Goal: Task Accomplishment & Management: Manage account settings

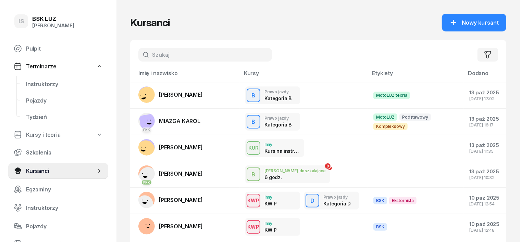
click at [140, 53] on input "text" at bounding box center [205, 55] width 134 height 14
click at [135, 93] on rect at bounding box center [147, 97] width 25 height 25
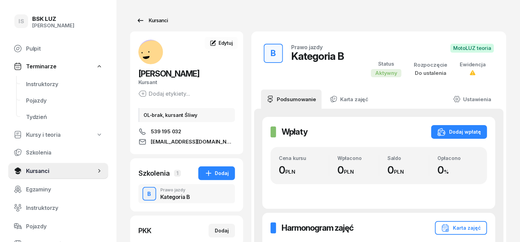
click at [147, 22] on div "Kursanci" at bounding box center [151, 20] width 31 height 8
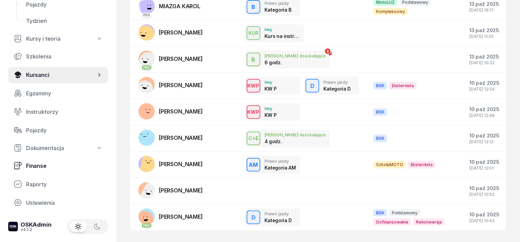
scroll to position [128, 0]
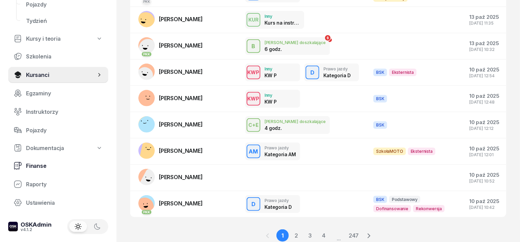
click at [37, 164] on span "Finanse" at bounding box center [64, 166] width 77 height 7
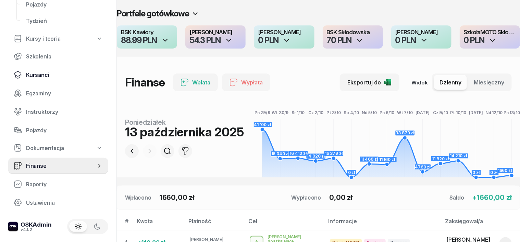
click at [41, 75] on span "Kursanci" at bounding box center [64, 75] width 77 height 7
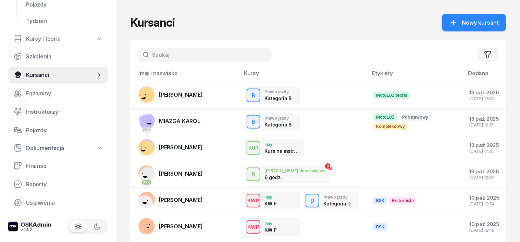
click at [138, 59] on input "text" at bounding box center [205, 55] width 134 height 14
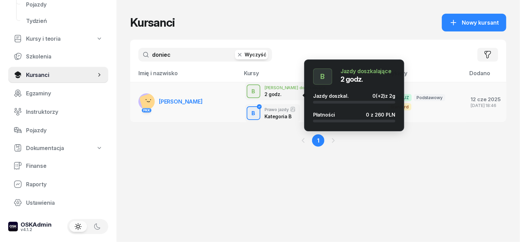
type input "doniec"
click at [249, 95] on div "B" at bounding box center [253, 91] width 9 height 9
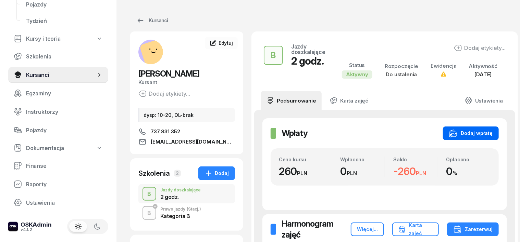
click at [483, 130] on div "Dodaj wpłatę" at bounding box center [470, 133] width 43 height 8
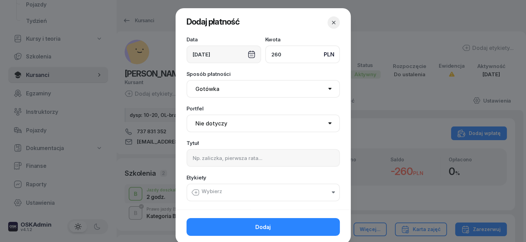
type input "260"
click at [205, 92] on select "Gotówka Karta Przelew Płatności online BLIK" at bounding box center [263, 89] width 153 height 18
select select "transfer"
click at [187, 80] on select "Gotówka Karta Przelew Płatności online BLIK" at bounding box center [263, 89] width 153 height 18
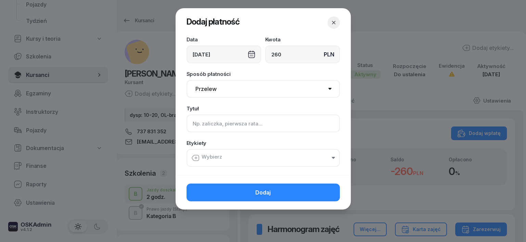
click at [199, 126] on input at bounding box center [263, 124] width 153 height 18
type input "B uzup."
click at [197, 159] on icon "button" at bounding box center [195, 158] width 8 height 8
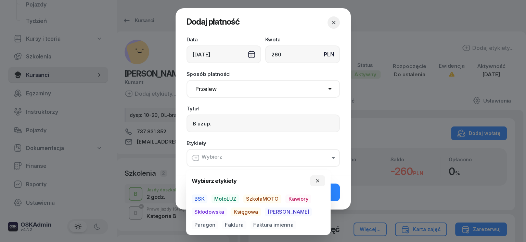
click at [233, 197] on span "MotoLUZ" at bounding box center [226, 199] width 28 height 9
click at [248, 214] on span "Księgowa" at bounding box center [246, 212] width 30 height 9
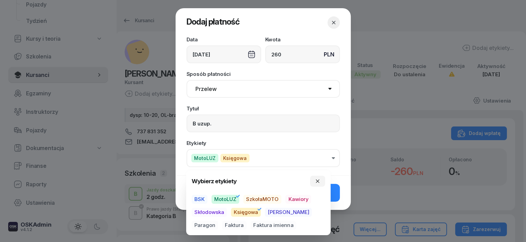
click at [218, 221] on span "Paragon" at bounding box center [205, 225] width 26 height 9
click at [320, 182] on button "button" at bounding box center [317, 181] width 15 height 11
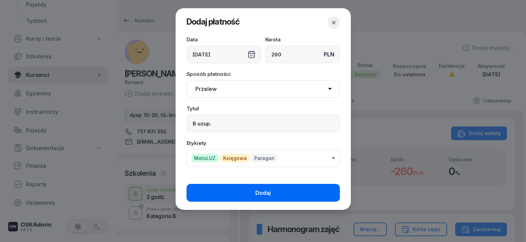
click at [307, 192] on button "Dodaj" at bounding box center [263, 193] width 153 height 18
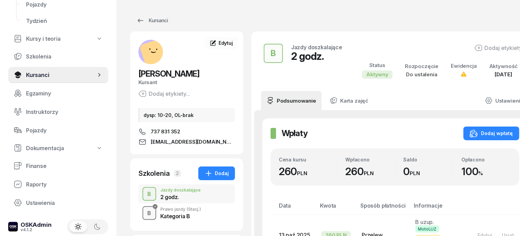
click at [145, 215] on div "B" at bounding box center [149, 213] width 9 height 9
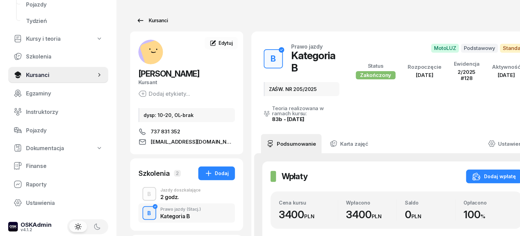
click at [145, 18] on div "Kursanci" at bounding box center [151, 20] width 31 height 8
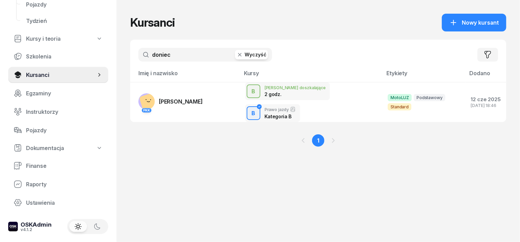
click at [238, 56] on icon "button" at bounding box center [239, 54] width 3 height 3
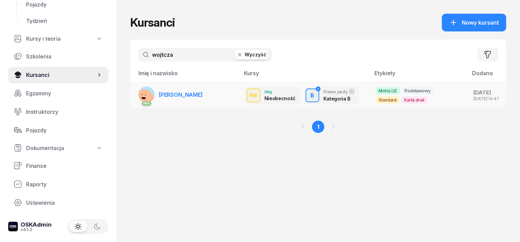
type input "wojtcza"
click at [134, 94] on rect at bounding box center [144, 99] width 21 height 21
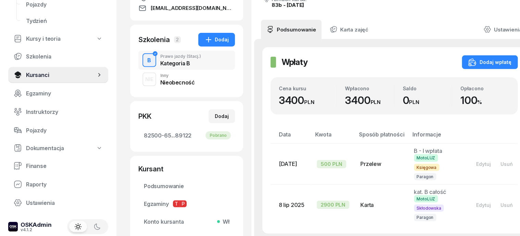
scroll to position [128, 0]
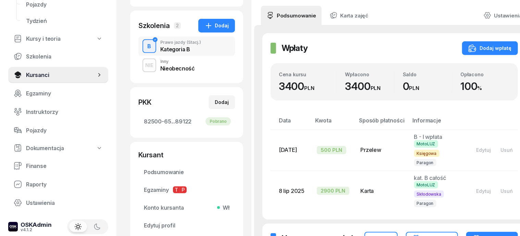
click at [142, 63] on div "NIE" at bounding box center [149, 65] width 14 height 9
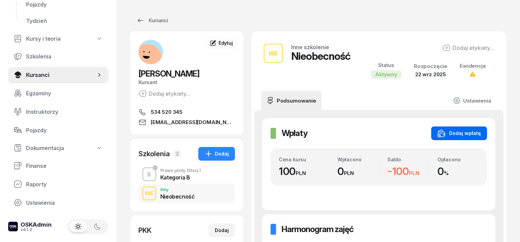
click at [480, 130] on div "Dodaj wpłatę" at bounding box center [458, 133] width 43 height 8
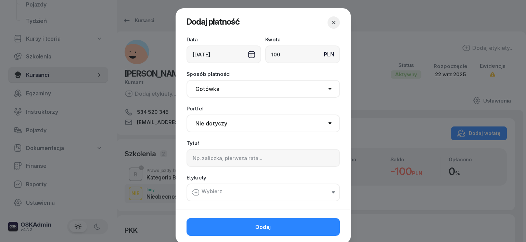
type input "100"
click at [198, 85] on select "Gotówka Karta Przelew Płatności online BLIK" at bounding box center [263, 89] width 153 height 18
select select "transfer"
click at [187, 80] on select "Gotówka Karta Przelew Płatności online BLIK" at bounding box center [263, 89] width 153 height 18
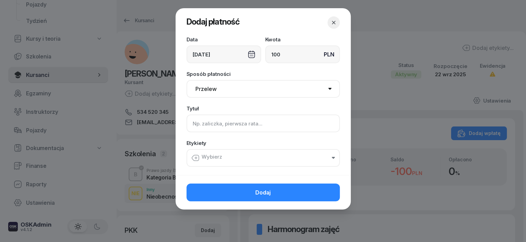
click at [195, 127] on input at bounding box center [263, 124] width 153 height 18
type input "B - NB"
click at [195, 157] on icon "button" at bounding box center [195, 158] width 8 height 8
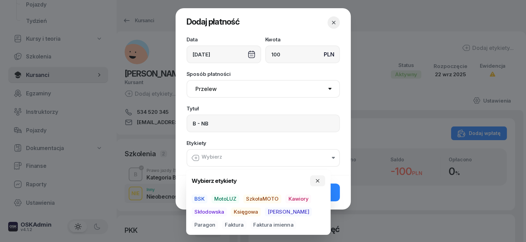
click at [224, 200] on span "MotoLUZ" at bounding box center [226, 199] width 28 height 9
click at [238, 212] on span "Księgowa" at bounding box center [246, 212] width 30 height 9
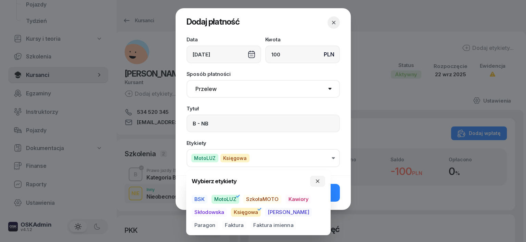
click at [218, 221] on span "Paragon" at bounding box center [205, 225] width 26 height 9
click at [318, 180] on icon "button" at bounding box center [317, 181] width 5 height 5
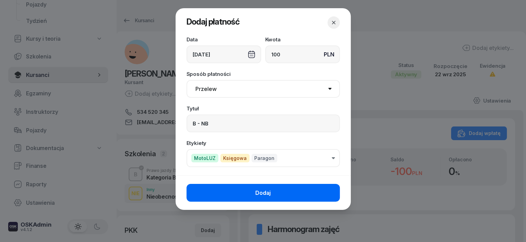
click at [305, 188] on button "Dodaj" at bounding box center [263, 193] width 153 height 18
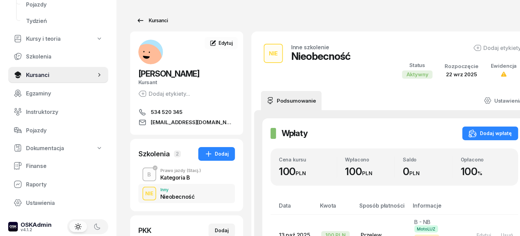
click at [139, 21] on div "Kursanci" at bounding box center [151, 20] width 31 height 8
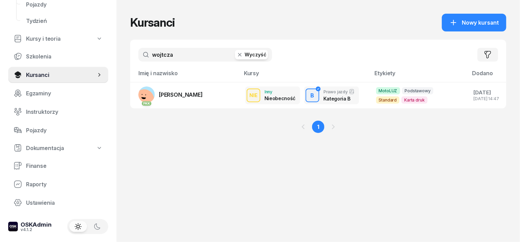
click at [236, 55] on icon "button" at bounding box center [239, 54] width 7 height 7
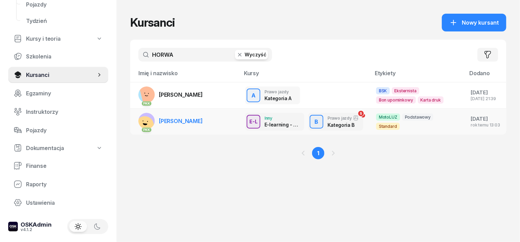
type input "HORWA"
click at [134, 118] on rect at bounding box center [145, 126] width 24 height 24
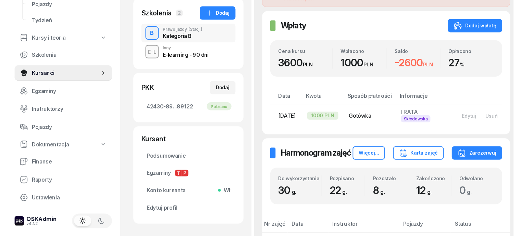
scroll to position [128, 0]
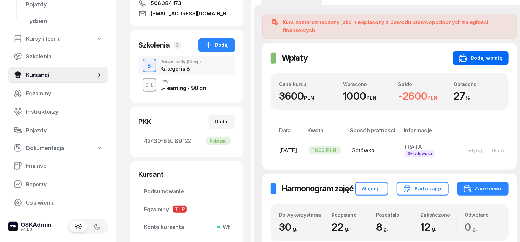
click at [487, 54] on div "Dodaj wpłatę" at bounding box center [480, 58] width 43 height 8
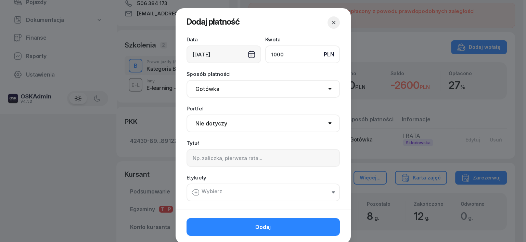
type input "1000"
click at [207, 90] on select "Gotówka Karta Przelew Płatności online BLIK" at bounding box center [263, 89] width 153 height 18
select select "transfer"
click at [187, 80] on select "Gotówka Karta Przelew Płatności online BLIK" at bounding box center [263, 89] width 153 height 18
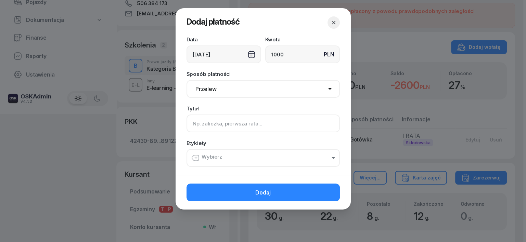
drag, startPoint x: 203, startPoint y: 123, endPoint x: 192, endPoint y: 126, distance: 11.7
click at [202, 123] on input at bounding box center [263, 124] width 153 height 18
type input "B - II wpłata"
click at [196, 157] on icon "button" at bounding box center [195, 158] width 8 height 8
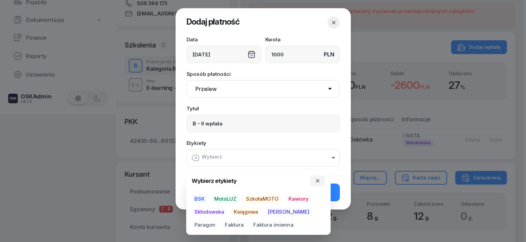
drag, startPoint x: 233, startPoint y: 198, endPoint x: 233, endPoint y: 204, distance: 6.2
click at [233, 200] on span "MotoLUZ" at bounding box center [226, 199] width 28 height 9
drag, startPoint x: 238, startPoint y: 213, endPoint x: 295, endPoint y: 206, distance: 57.9
click at [275, 211] on div "BSK MotoLUZ SzkołaMOTO Kawiory Skłodowska Księgowa [PERSON_NAME] Faktura Faktur…" at bounding box center [259, 212] width 134 height 35
click at [218, 221] on span "Paragon" at bounding box center [205, 225] width 26 height 9
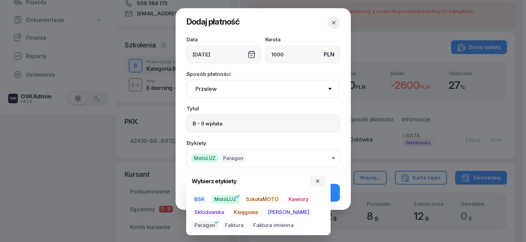
click at [249, 212] on span "Księgowa" at bounding box center [246, 212] width 30 height 9
click at [316, 182] on button "button" at bounding box center [317, 181] width 15 height 11
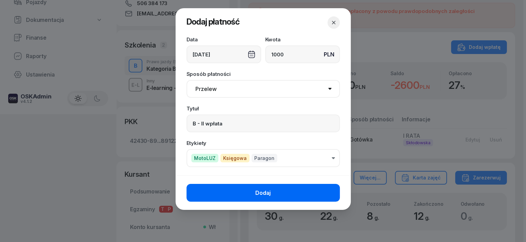
click at [326, 190] on button "Dodaj" at bounding box center [263, 193] width 153 height 18
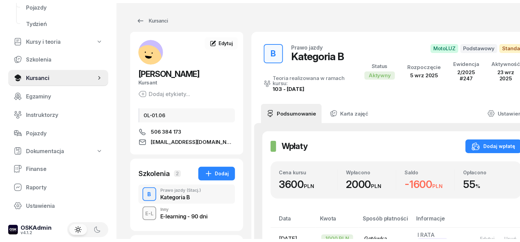
scroll to position [0, 0]
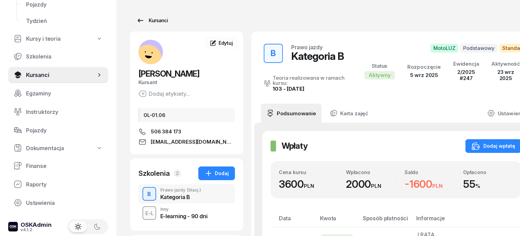
click at [143, 18] on div "Kursanci" at bounding box center [151, 20] width 31 height 8
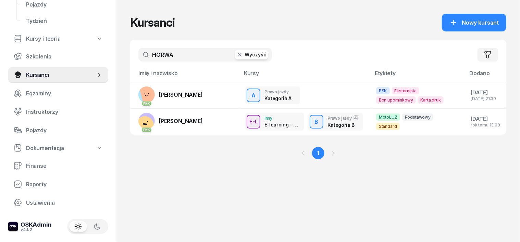
click at [238, 53] on icon "button" at bounding box center [239, 54] width 3 height 3
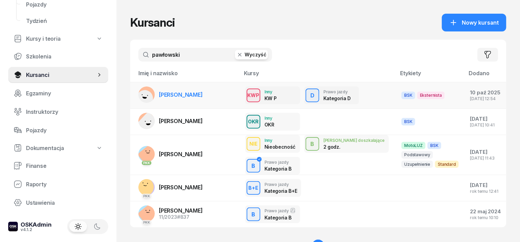
type input "pawłowski"
click at [134, 95] on rect at bounding box center [144, 98] width 21 height 21
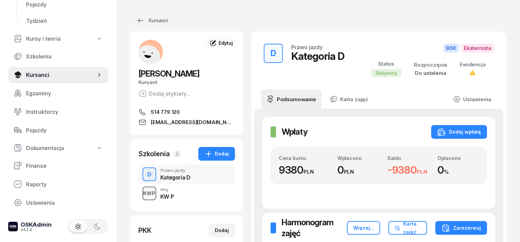
click at [141, 195] on div "KWP" at bounding box center [149, 193] width 17 height 9
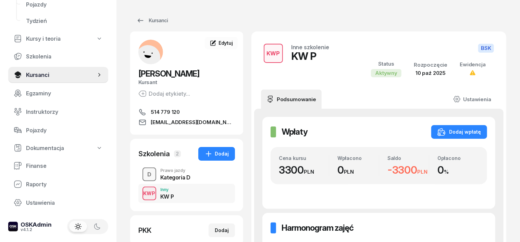
click at [144, 178] on div "D" at bounding box center [149, 174] width 10 height 9
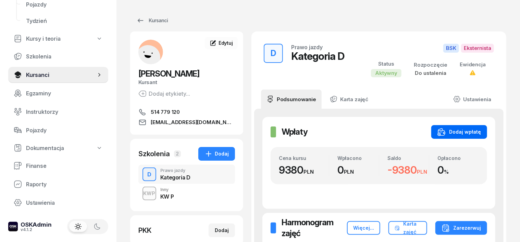
click at [477, 131] on div "Dodaj wpłatę" at bounding box center [458, 132] width 43 height 8
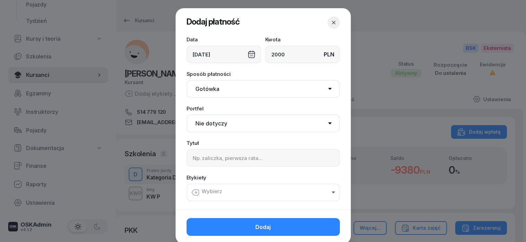
type input "2000"
click at [200, 89] on select "Gotówka Karta Przelew Płatności online BLIK" at bounding box center [263, 89] width 153 height 18
select select "transfer"
click at [187, 80] on select "Gotówka Karta Przelew Płatności online BLIK" at bounding box center [263, 89] width 153 height 18
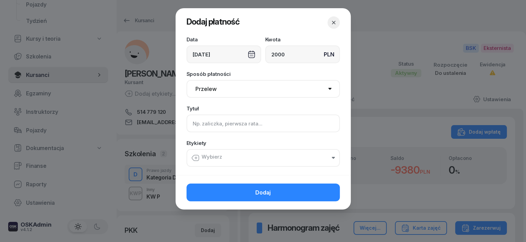
click at [191, 125] on input at bounding box center [263, 124] width 153 height 18
type input "D"
click at [196, 157] on icon "button" at bounding box center [195, 158] width 8 height 8
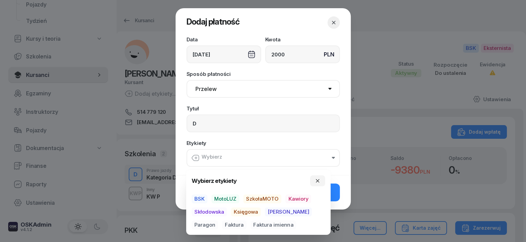
drag, startPoint x: 199, startPoint y: 199, endPoint x: 200, endPoint y: 204, distance: 5.6
click at [199, 200] on span "BSK" at bounding box center [200, 199] width 16 height 9
click at [246, 211] on span "Księgowa" at bounding box center [246, 212] width 30 height 9
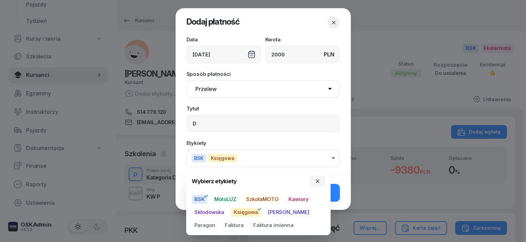
click at [218, 221] on span "Paragon" at bounding box center [205, 225] width 26 height 9
click at [319, 181] on icon "button" at bounding box center [317, 181] width 5 height 5
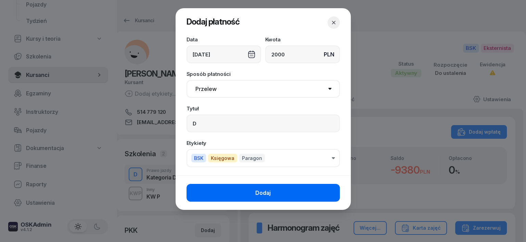
click at [323, 192] on button "Dodaj" at bounding box center [263, 193] width 153 height 18
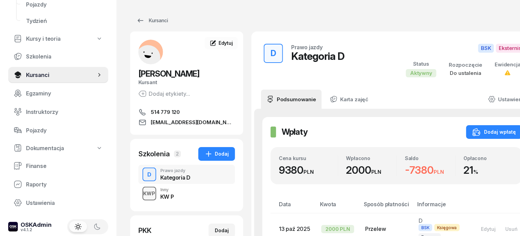
click at [141, 192] on div "KWP" at bounding box center [149, 193] width 17 height 9
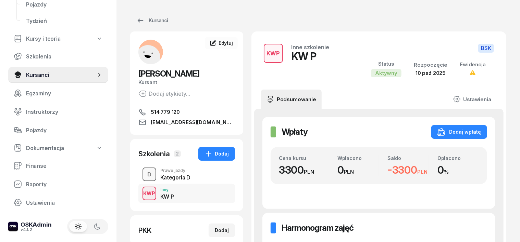
click at [144, 175] on div "D" at bounding box center [149, 174] width 10 height 9
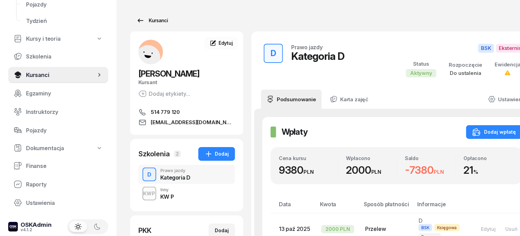
click at [138, 22] on div "Kursanci" at bounding box center [151, 20] width 31 height 8
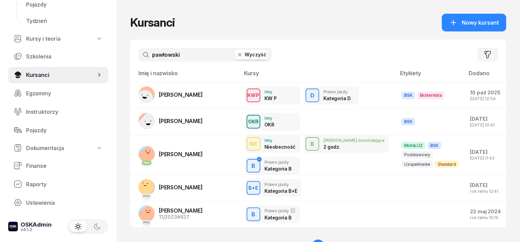
click at [238, 55] on icon "button" at bounding box center [239, 54] width 3 height 3
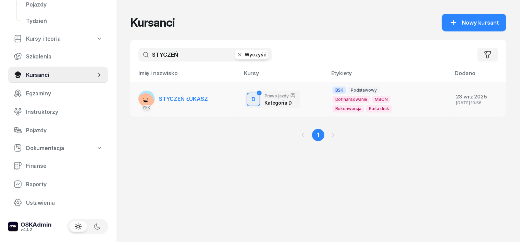
type input "STYCZEŃ"
click at [137, 96] on rect at bounding box center [146, 101] width 18 height 18
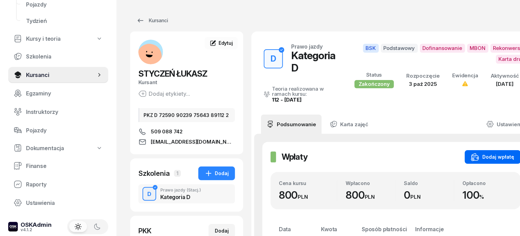
click at [483, 156] on div "Dodaj wpłatę" at bounding box center [492, 157] width 43 height 8
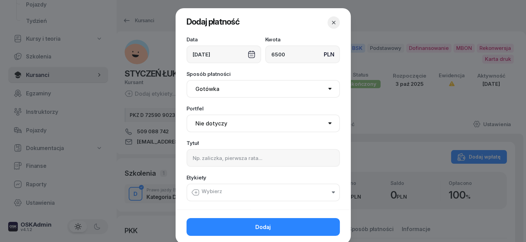
type input "6500"
click at [199, 90] on select "Gotówka Karta Przelew Płatności online BLIK" at bounding box center [263, 89] width 153 height 18
select select "transfer"
click at [187, 80] on select "Gotówka Karta Przelew Płatności online BLIK" at bounding box center [263, 89] width 153 height 18
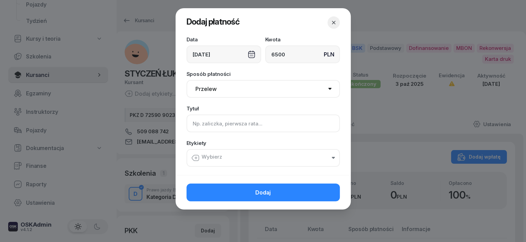
click at [193, 124] on input at bounding box center [263, 124] width 153 height 18
type input "D po C - F/1/10/2025"
drag, startPoint x: 198, startPoint y: 157, endPoint x: 195, endPoint y: 152, distance: 6.0
click at [197, 153] on button "Wybierz" at bounding box center [263, 158] width 153 height 18
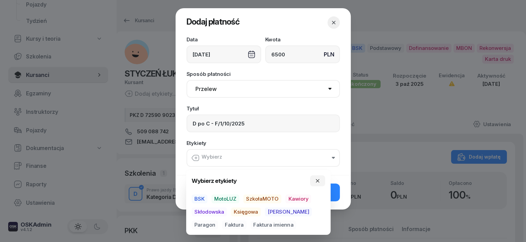
click at [205, 197] on span "BSK" at bounding box center [200, 199] width 16 height 9
click at [239, 212] on span "Księgowa" at bounding box center [246, 212] width 30 height 9
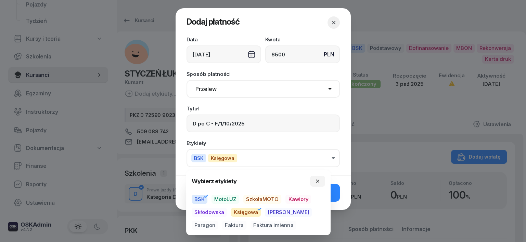
click at [222, 226] on span "Faktura" at bounding box center [234, 225] width 24 height 9
click at [315, 180] on button "button" at bounding box center [317, 181] width 15 height 11
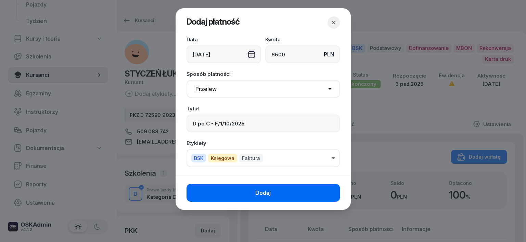
click at [290, 195] on button "Dodaj" at bounding box center [263, 193] width 153 height 18
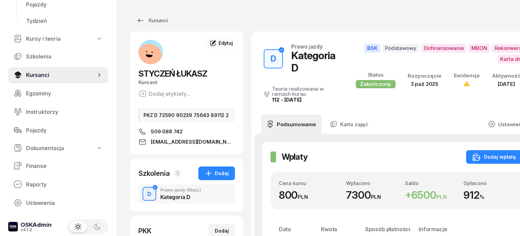
click at [488, 121] on icon at bounding box center [492, 125] width 8 height 8
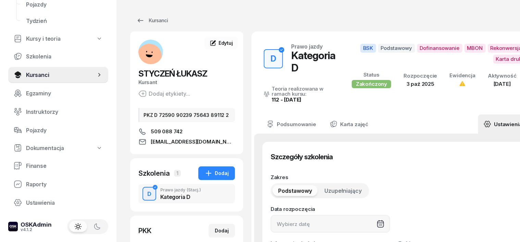
type input "[DATE]"
type input "40"
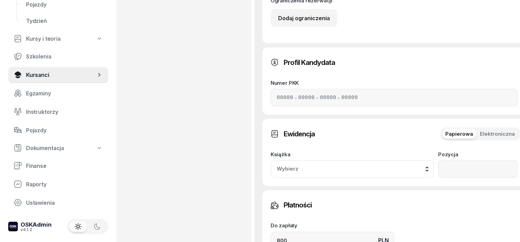
scroll to position [514, 0]
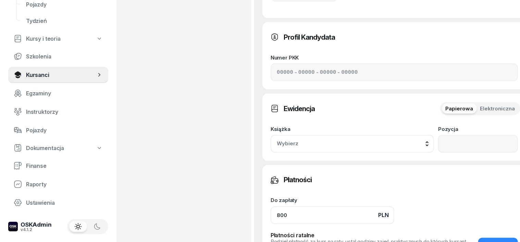
click at [275, 207] on input "800" at bounding box center [332, 216] width 124 height 18
type input "8"
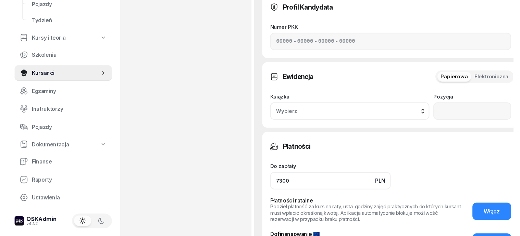
scroll to position [599, 0]
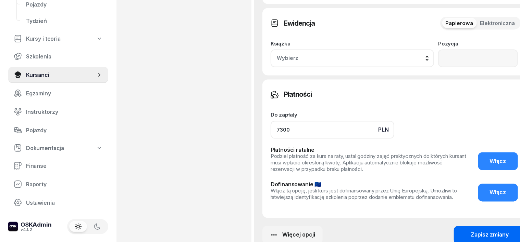
type input "7300"
click at [473, 232] on div "Zapisz zmiany" at bounding box center [490, 235] width 38 height 7
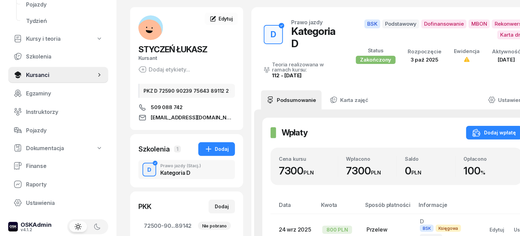
scroll to position [42, 0]
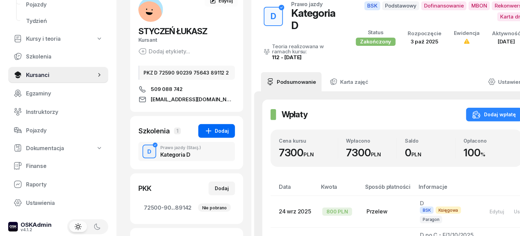
click at [204, 132] on icon "button" at bounding box center [208, 131] width 8 height 8
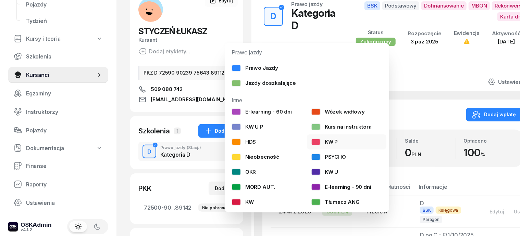
click at [317, 142] on div at bounding box center [316, 142] width 10 height 7
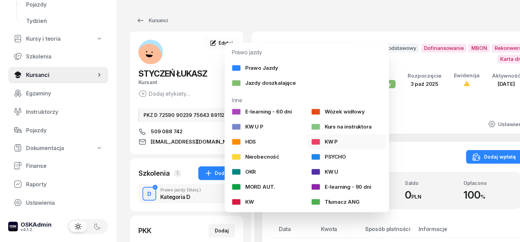
select select
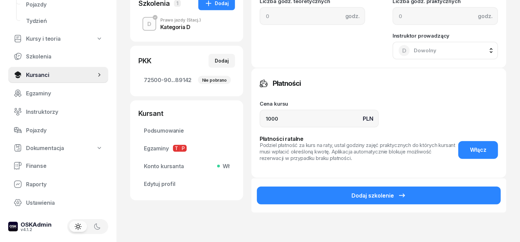
scroll to position [171, 0]
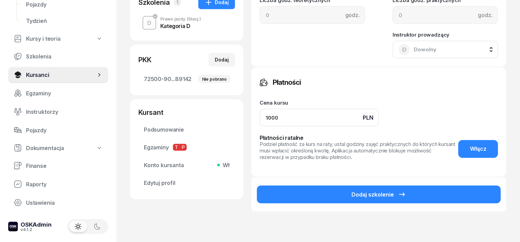
click at [270, 117] on input "1000" at bounding box center [318, 118] width 119 height 18
type input "1"
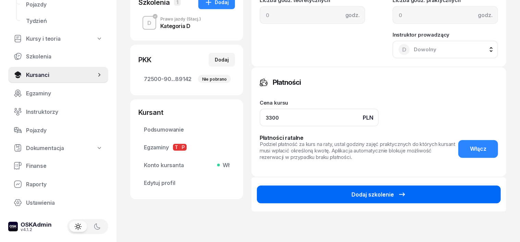
type input "3300"
drag, startPoint x: 440, startPoint y: 195, endPoint x: 438, endPoint y: 199, distance: 4.0
click at [438, 199] on button "Dodaj szkolenie" at bounding box center [379, 195] width 244 height 18
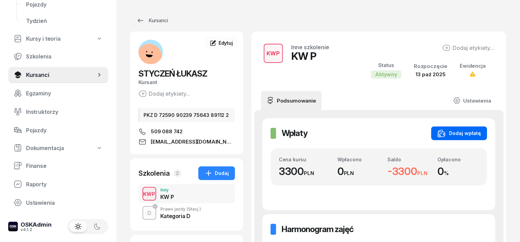
click at [468, 133] on div "Dodaj wpłatę" at bounding box center [458, 133] width 43 height 8
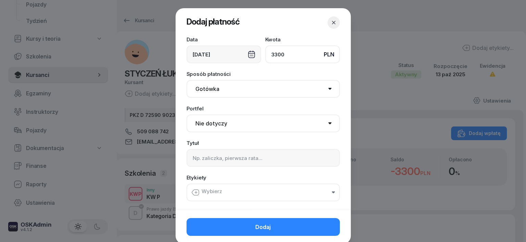
type input "3300"
click at [202, 90] on select "Gotówka Karta Przelew Płatności online BLIK" at bounding box center [263, 89] width 153 height 18
select select "transfer"
click at [187, 80] on select "Gotówka Karta Przelew Płatności online BLIK" at bounding box center [263, 89] width 153 height 18
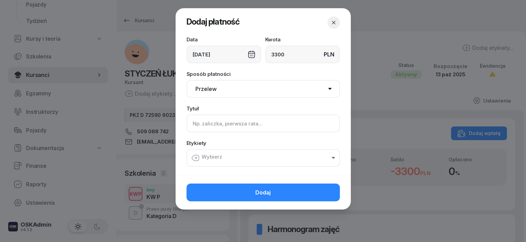
click at [197, 125] on input at bounding box center [263, 124] width 153 height 18
type input "KW P - F/1/10/2025"
click at [194, 155] on icon "button" at bounding box center [195, 158] width 8 height 8
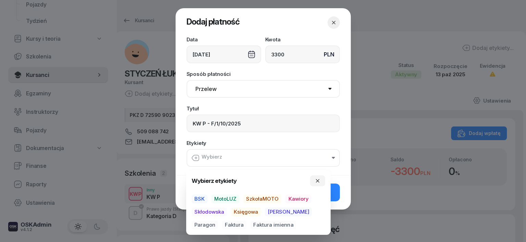
click at [199, 200] on span "BSK" at bounding box center [200, 199] width 16 height 9
drag, startPoint x: 238, startPoint y: 213, endPoint x: 243, endPoint y: 215, distance: 5.2
click at [239, 214] on span "Księgowa" at bounding box center [246, 212] width 30 height 9
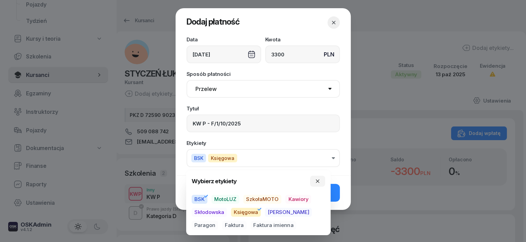
click at [218, 221] on span "Paragon" at bounding box center [205, 225] width 26 height 9
click at [318, 181] on icon "button" at bounding box center [317, 181] width 3 height 3
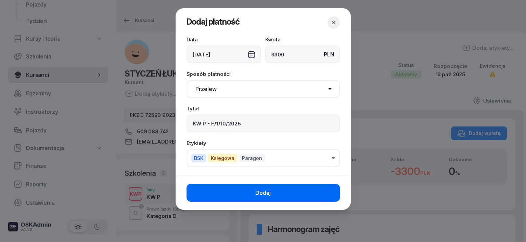
click at [289, 196] on button "Dodaj" at bounding box center [263, 193] width 153 height 18
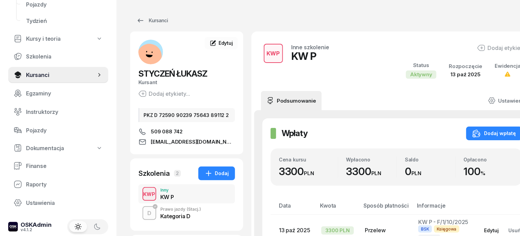
click at [484, 233] on div "Edytuj" at bounding box center [491, 231] width 15 height 6
select select "transfer"
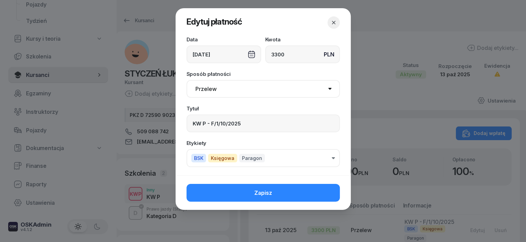
click at [334, 155] on button "BSK Księgowa Paragon" at bounding box center [263, 158] width 153 height 18
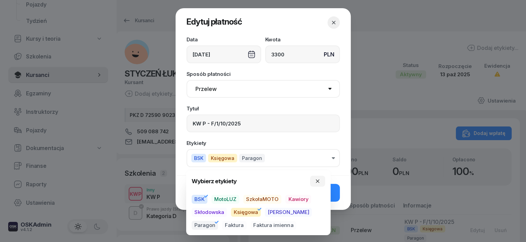
click at [221, 218] on icon "button" at bounding box center [217, 222] width 8 height 8
click at [222, 226] on span "Faktura" at bounding box center [234, 225] width 24 height 9
click at [315, 179] on icon "button" at bounding box center [317, 181] width 5 height 5
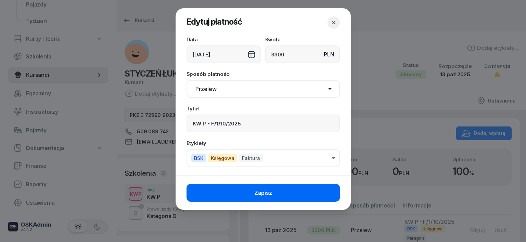
click at [290, 191] on button "Zapisz" at bounding box center [263, 193] width 153 height 18
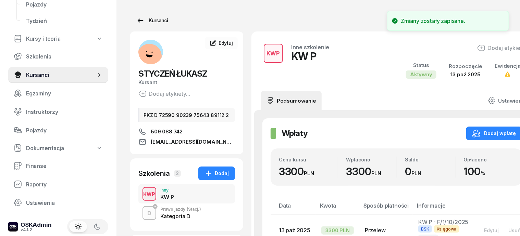
click at [149, 21] on div "Kursanci" at bounding box center [151, 20] width 31 height 8
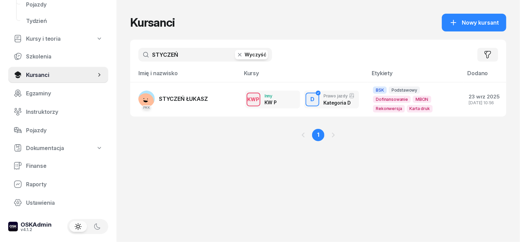
click at [236, 52] on icon "button" at bounding box center [239, 54] width 7 height 7
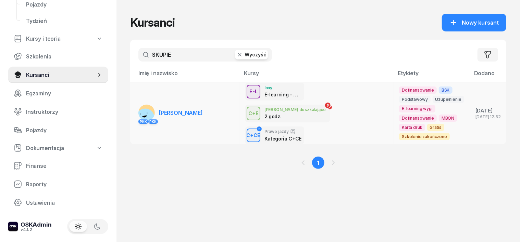
type input "SKUPIE"
click at [135, 109] on rect at bounding box center [145, 117] width 21 height 21
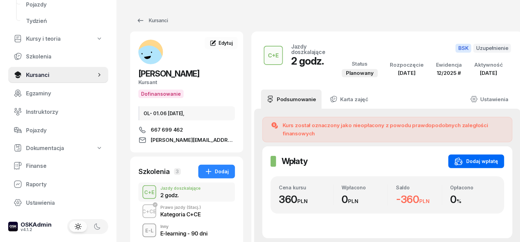
click at [467, 159] on div "Dodaj wpłatę" at bounding box center [475, 161] width 43 height 8
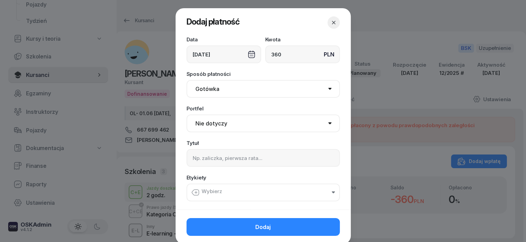
type input "360"
click at [211, 88] on select "Gotówka Karta Przelew Płatności online BLIK" at bounding box center [263, 89] width 153 height 18
select select "transfer"
click at [187, 80] on select "Gotówka Karta Przelew Płatności online BLIK" at bounding box center [263, 89] width 153 height 18
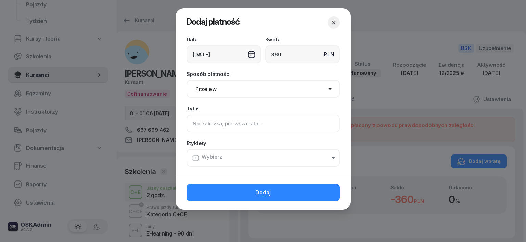
click at [193, 124] on input at bounding box center [263, 124] width 153 height 18
click at [225, 122] on input "CE - uzup. F/ /10/2025" at bounding box center [263, 124] width 153 height 18
click at [228, 126] on input "CE - uzup. F/9 /10/2025" at bounding box center [263, 124] width 153 height 18
type input "CE - uzup. F/9 /10/2025"
click at [194, 153] on button "Wybierz" at bounding box center [263, 158] width 153 height 18
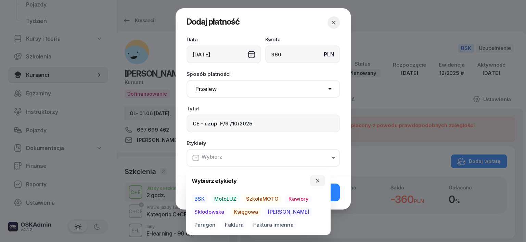
click at [203, 198] on span "BSK" at bounding box center [200, 199] width 16 height 9
click at [248, 212] on span "Księgowa" at bounding box center [246, 212] width 30 height 9
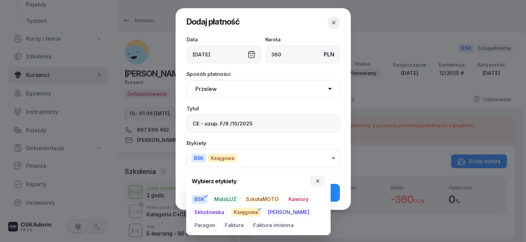
click at [222, 225] on span "Faktura" at bounding box center [234, 225] width 24 height 9
click at [318, 182] on icon "button" at bounding box center [317, 181] width 5 height 5
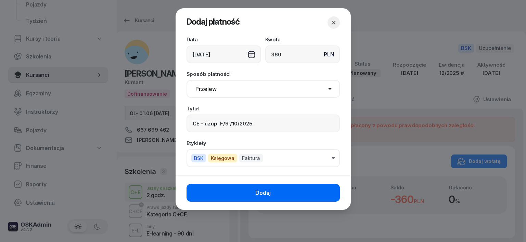
click at [323, 197] on button "Dodaj" at bounding box center [263, 193] width 153 height 18
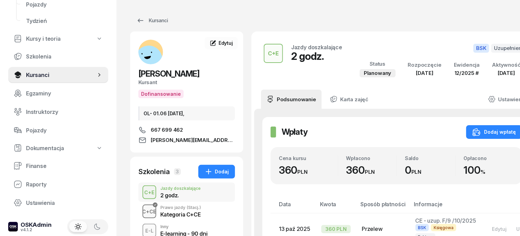
click at [140, 208] on div "C+CE" at bounding box center [150, 211] width 20 height 9
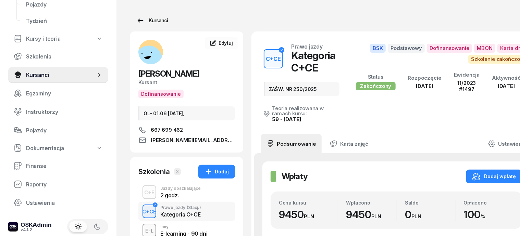
click at [148, 22] on div "Kursanci" at bounding box center [151, 20] width 31 height 8
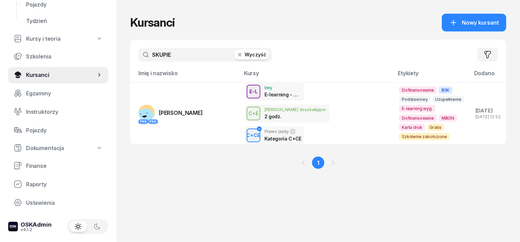
click at [236, 52] on icon "button" at bounding box center [239, 54] width 7 height 7
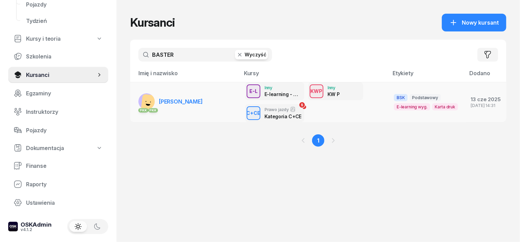
type input "BASTER"
click at [141, 99] on rect at bounding box center [151, 104] width 20 height 20
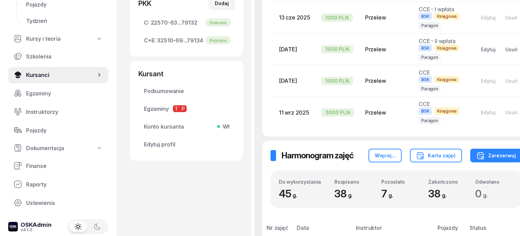
scroll to position [171, 0]
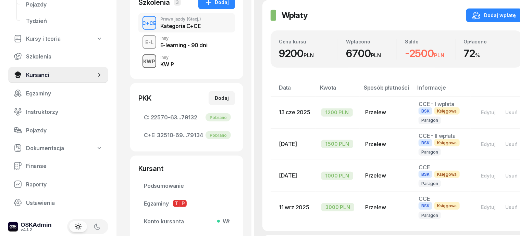
click at [141, 60] on div "KWP" at bounding box center [149, 61] width 17 height 9
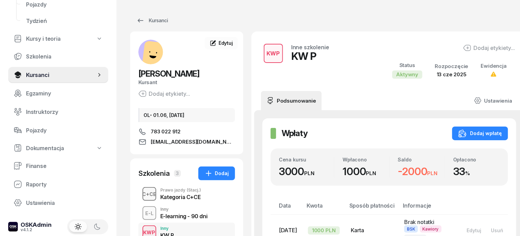
click at [140, 195] on div "C+CE" at bounding box center [150, 194] width 20 height 9
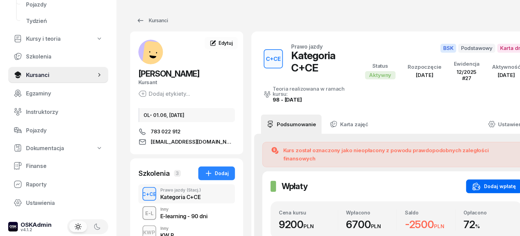
click at [481, 182] on div "Dodaj wpłatę" at bounding box center [493, 186] width 43 height 8
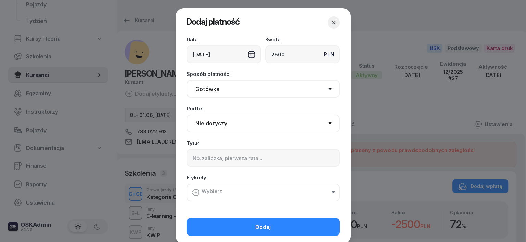
type input "2500"
click at [202, 89] on select "Gotówka Karta Przelew Płatności online BLIK" at bounding box center [263, 89] width 153 height 18
select select "transfer"
click at [187, 80] on select "Gotówka Karta Przelew Płatności online BLIK" at bounding box center [263, 89] width 153 height 18
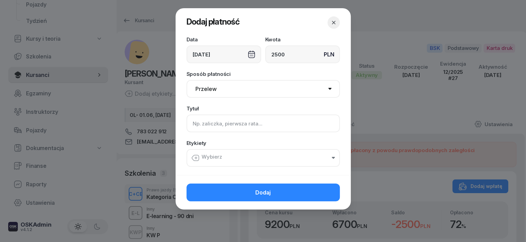
click at [201, 127] on input at bounding box center [263, 124] width 153 height 18
type input "CCE"
click at [193, 157] on icon "button" at bounding box center [195, 158] width 8 height 8
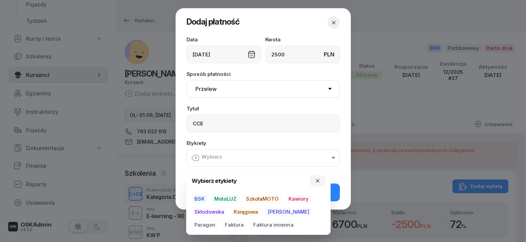
click at [200, 197] on span "BSK" at bounding box center [200, 199] width 16 height 9
click at [251, 212] on span "Księgowa" at bounding box center [246, 212] width 30 height 9
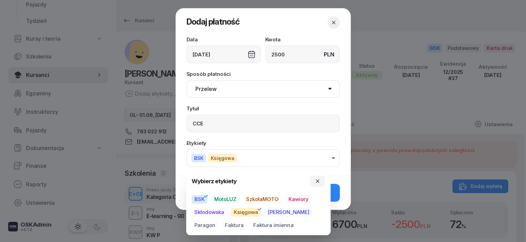
click at [218, 221] on span "Paragon" at bounding box center [205, 225] width 26 height 9
click at [317, 179] on icon "button" at bounding box center [317, 181] width 5 height 5
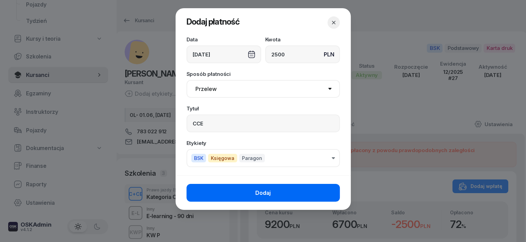
click at [326, 193] on button "Dodaj" at bounding box center [263, 193] width 153 height 18
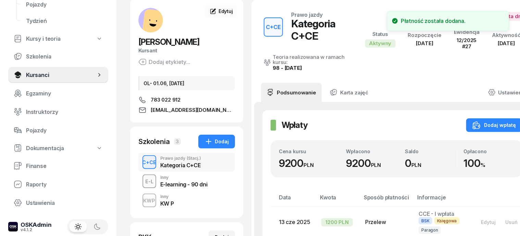
scroll to position [42, 0]
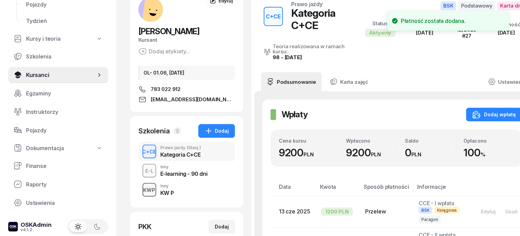
click at [141, 193] on div "KWP" at bounding box center [149, 190] width 17 height 9
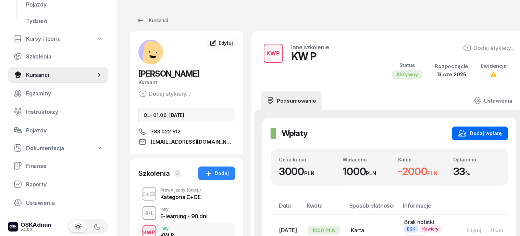
click at [482, 133] on div "Dodaj wpłatę" at bounding box center [479, 133] width 43 height 8
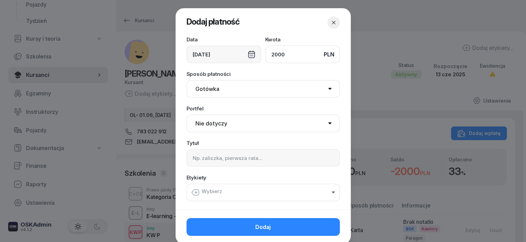
type input "2000"
click at [212, 86] on select "Gotówka Karta Przelew Płatności online BLIK" at bounding box center [263, 89] width 153 height 18
select select "transfer"
click at [187, 80] on select "Gotówka Karta Przelew Płatności online BLIK" at bounding box center [263, 89] width 153 height 18
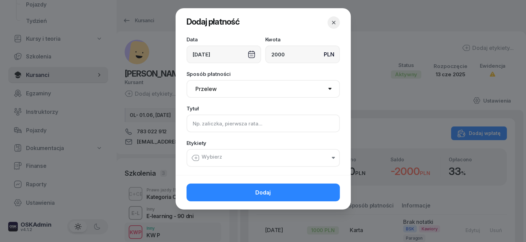
click at [200, 125] on input at bounding box center [263, 124] width 153 height 18
type input "KW P"
click at [196, 156] on icon "button" at bounding box center [195, 158] width 8 height 8
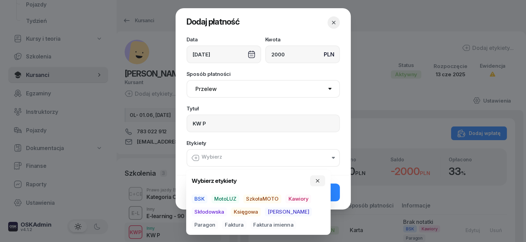
click at [202, 197] on span "BSK" at bounding box center [200, 199] width 16 height 9
drag, startPoint x: 236, startPoint y: 211, endPoint x: 252, endPoint y: 217, distance: 17.6
click at [239, 213] on span "Księgowa" at bounding box center [246, 212] width 30 height 9
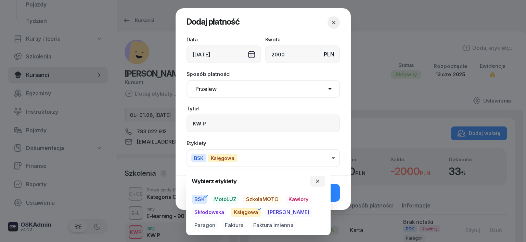
click at [218, 221] on span "Paragon" at bounding box center [205, 225] width 26 height 9
click at [317, 182] on icon "button" at bounding box center [317, 181] width 5 height 5
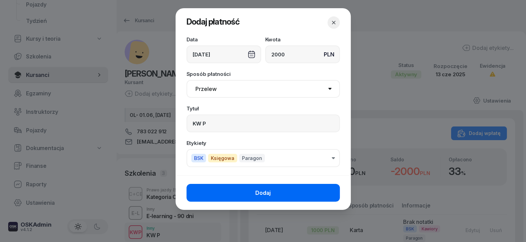
click at [317, 194] on button "Dodaj" at bounding box center [263, 193] width 153 height 18
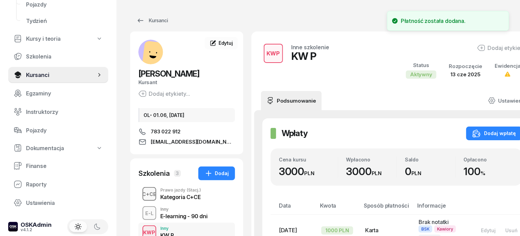
click at [140, 192] on div "C+CE" at bounding box center [150, 194] width 20 height 9
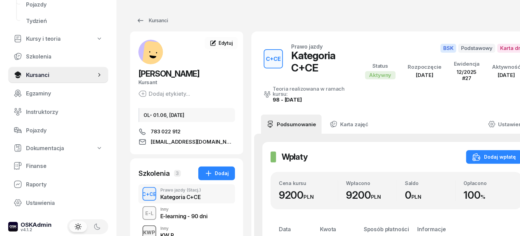
click at [141, 231] on div "KWP" at bounding box center [149, 232] width 17 height 9
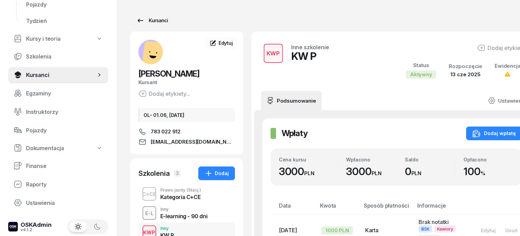
click at [147, 19] on div "Kursanci" at bounding box center [151, 20] width 31 height 8
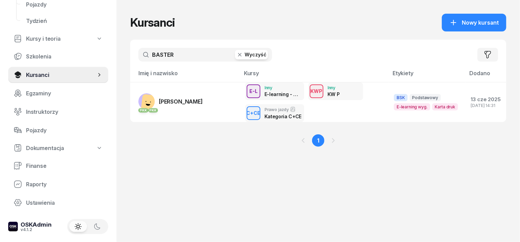
click at [236, 55] on icon "button" at bounding box center [239, 54] width 7 height 7
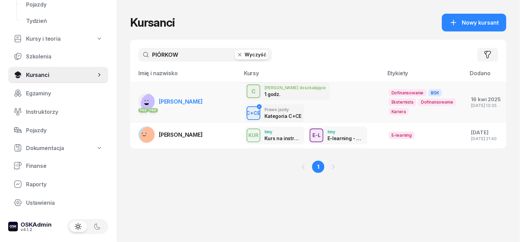
type input "PIÓRKOW"
click at [138, 93] on rect at bounding box center [146, 101] width 16 height 16
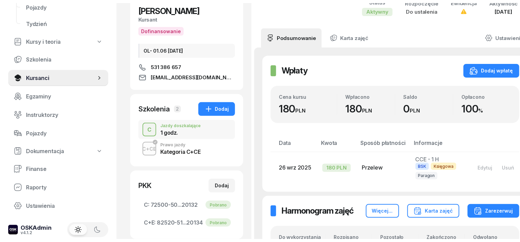
scroll to position [42, 0]
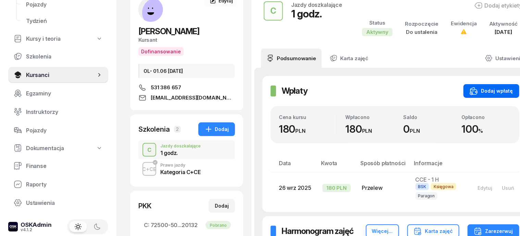
click at [484, 90] on div "Dodaj wpłatę" at bounding box center [490, 91] width 43 height 8
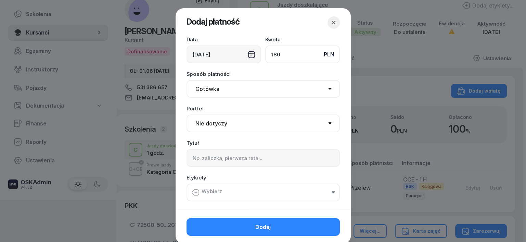
type input "180"
click at [203, 86] on select "Gotówka Karta Przelew Płatności online BLIK" at bounding box center [263, 89] width 153 height 18
select select "transfer"
click at [187, 80] on select "Gotówka Karta Przelew Płatności online BLIK" at bounding box center [263, 89] width 153 height 18
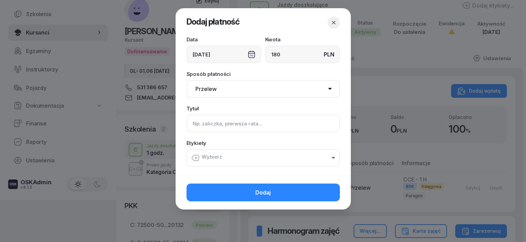
click at [193, 124] on input at bounding box center [263, 124] width 153 height 18
type input "C"
click at [196, 159] on icon "button" at bounding box center [196, 158] width 0 height 2
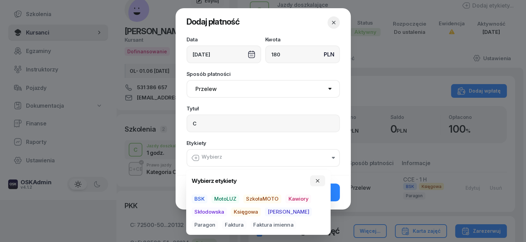
click at [201, 198] on span "BSK" at bounding box center [200, 199] width 16 height 9
click at [240, 214] on span "Księgowa" at bounding box center [246, 212] width 30 height 9
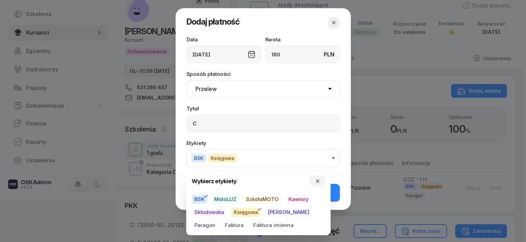
click at [218, 221] on span "Paragon" at bounding box center [205, 225] width 26 height 9
click at [317, 179] on icon "button" at bounding box center [317, 181] width 5 height 5
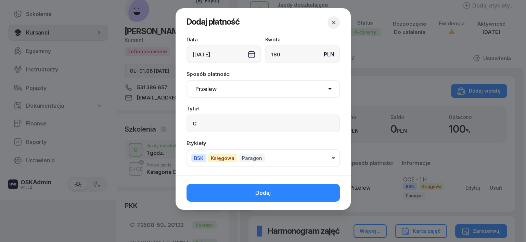
click at [322, 193] on button "Dodaj" at bounding box center [263, 193] width 153 height 18
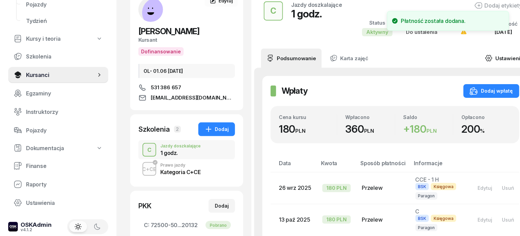
click at [485, 58] on icon at bounding box center [489, 58] width 8 height 8
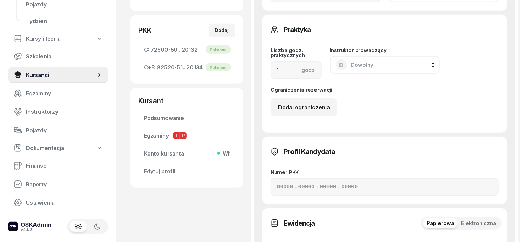
scroll to position [214, 0]
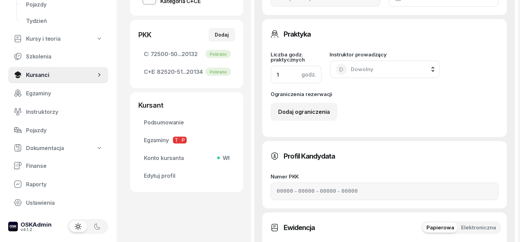
click at [270, 73] on input "1" at bounding box center [295, 75] width 51 height 18
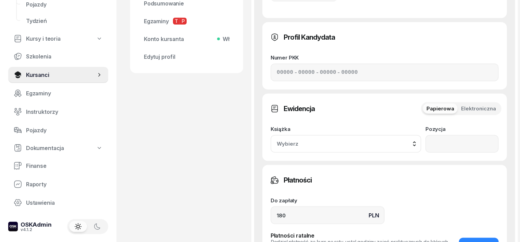
scroll to position [342, 0]
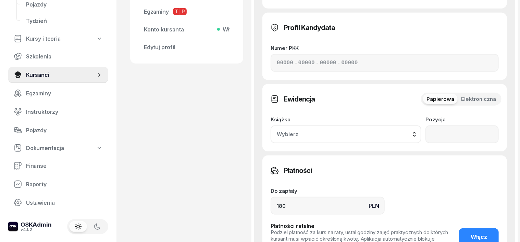
type input "2"
click at [273, 197] on input "180" at bounding box center [327, 206] width 114 height 18
type input "1"
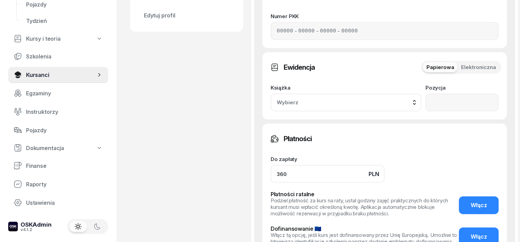
scroll to position [427, 0]
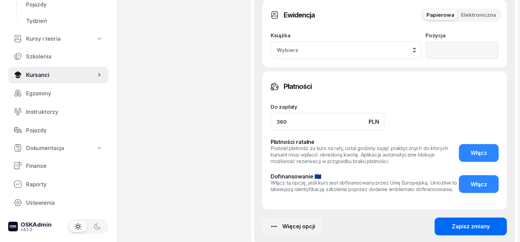
type input "360"
click at [444, 218] on button "Zapisz zmiany" at bounding box center [470, 227] width 72 height 18
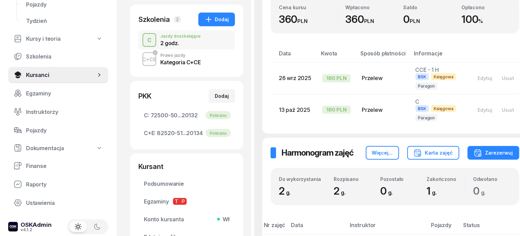
scroll to position [78, 0]
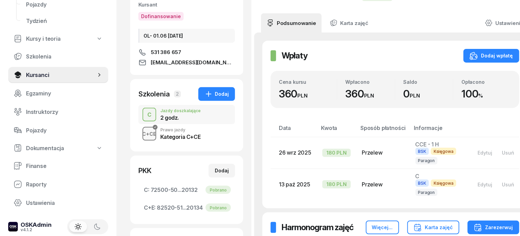
click at [140, 132] on div "C+CE" at bounding box center [150, 134] width 20 height 9
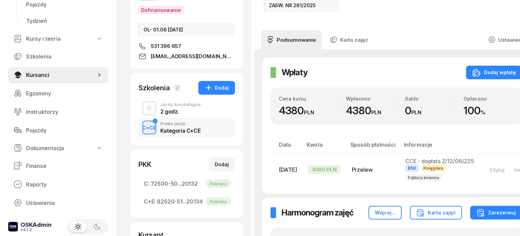
scroll to position [86, 0]
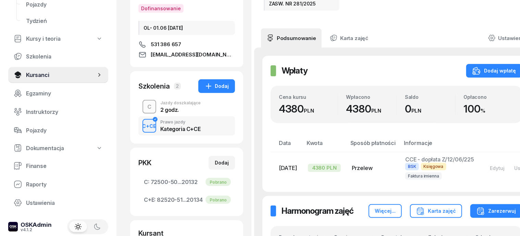
click at [144, 107] on div "C" at bounding box center [149, 106] width 10 height 9
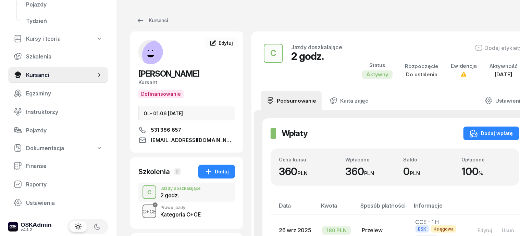
click at [140, 209] on div "C+CE" at bounding box center [150, 211] width 20 height 9
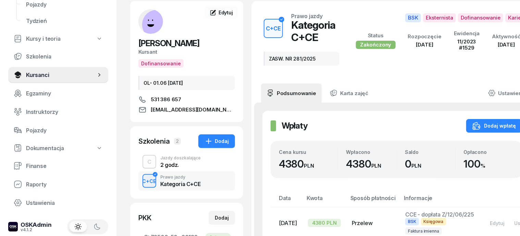
scroll to position [42, 0]
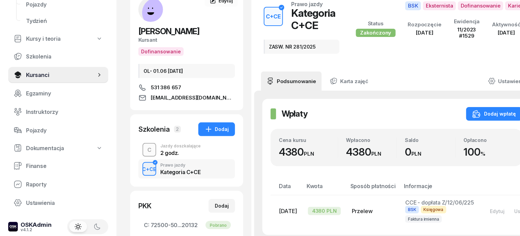
click at [144, 150] on div "C" at bounding box center [149, 149] width 10 height 9
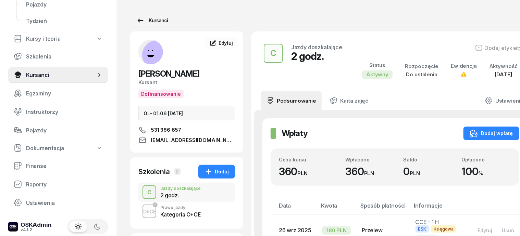
click at [143, 21] on div "Kursanci" at bounding box center [151, 20] width 31 height 8
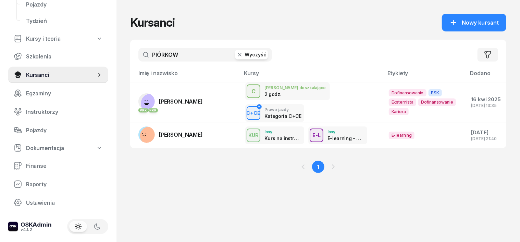
click at [236, 57] on icon "button" at bounding box center [239, 54] width 7 height 7
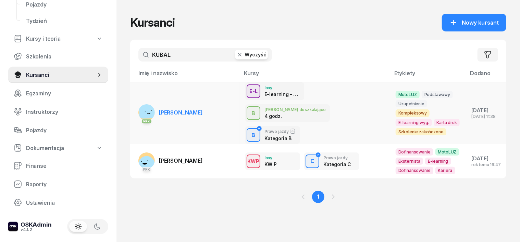
type input "KUBAL"
click at [139, 101] on rect at bounding box center [149, 109] width 20 height 20
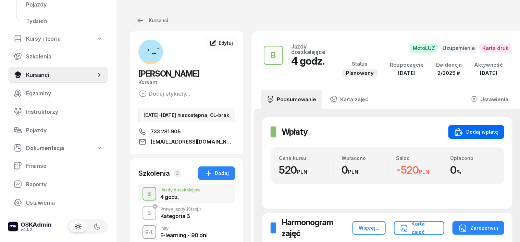
click at [480, 133] on div "Dodaj wpłatę" at bounding box center [475, 132] width 43 height 8
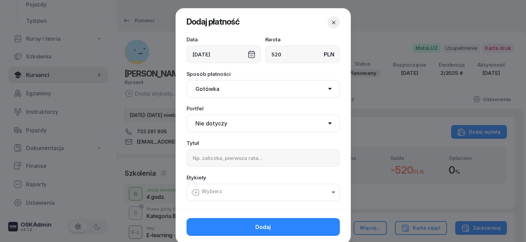
type input "520"
click at [211, 91] on select "Gotówka Karta Przelew Płatności online BLIK" at bounding box center [263, 89] width 153 height 18
select select "transfer"
click at [187, 80] on select "Gotówka Karta Przelew Płatności online BLIK" at bounding box center [263, 89] width 153 height 18
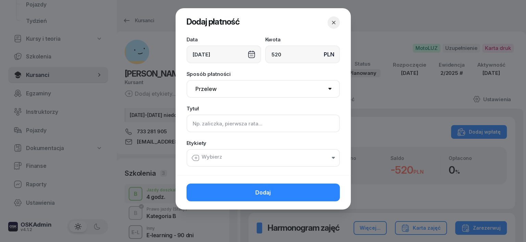
click at [192, 126] on input at bounding box center [263, 124] width 153 height 18
type input "B"
click at [195, 154] on icon "button" at bounding box center [195, 158] width 8 height 8
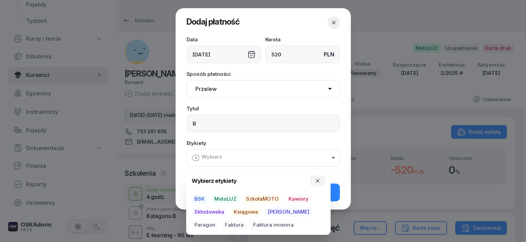
click at [200, 200] on span "BSK" at bounding box center [200, 199] width 16 height 9
click at [241, 212] on span "Księgowa" at bounding box center [246, 212] width 30 height 9
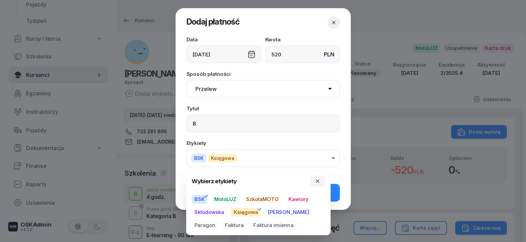
click at [218, 221] on span "Paragon" at bounding box center [205, 225] width 26 height 9
drag, startPoint x: 317, startPoint y: 178, endPoint x: 315, endPoint y: 186, distance: 7.7
click at [315, 181] on button "button" at bounding box center [317, 181] width 15 height 11
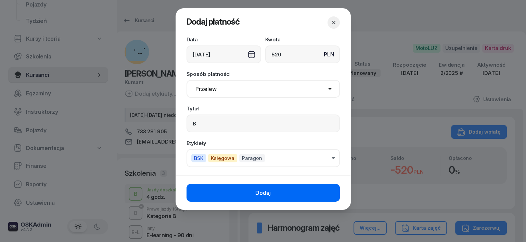
click at [322, 192] on button "Dodaj" at bounding box center [263, 193] width 153 height 18
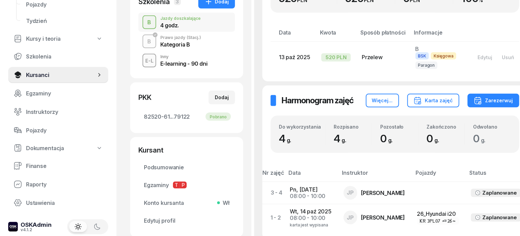
scroll to position [171, 0]
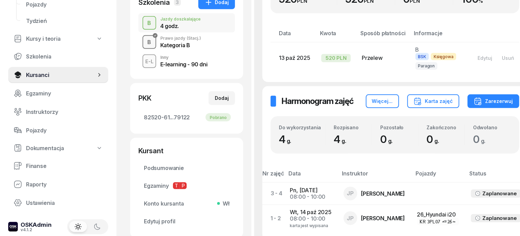
click at [145, 41] on div "B" at bounding box center [149, 42] width 9 height 9
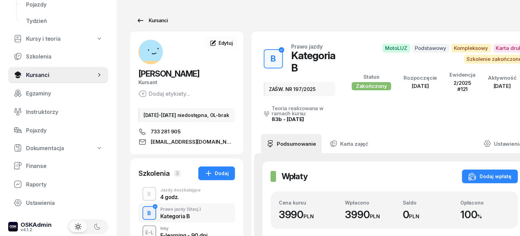
click at [145, 22] on div "Kursanci" at bounding box center [151, 20] width 31 height 8
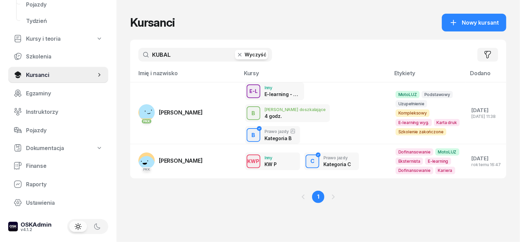
click at [236, 51] on icon "button" at bounding box center [239, 54] width 7 height 7
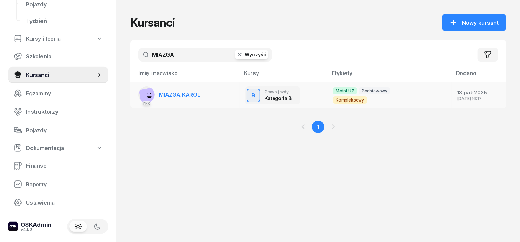
type input "MIAZGA"
click at [139, 94] on rect at bounding box center [150, 98] width 23 height 23
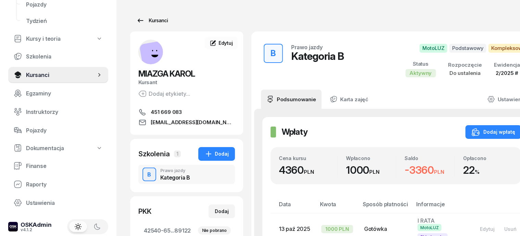
click at [148, 18] on div "Kursanci" at bounding box center [151, 20] width 31 height 8
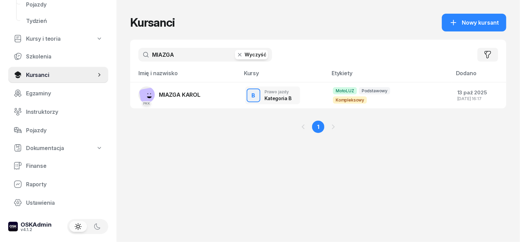
drag, startPoint x: 228, startPoint y: 53, endPoint x: 224, endPoint y: 55, distance: 4.5
click at [236, 53] on icon "button" at bounding box center [239, 54] width 7 height 7
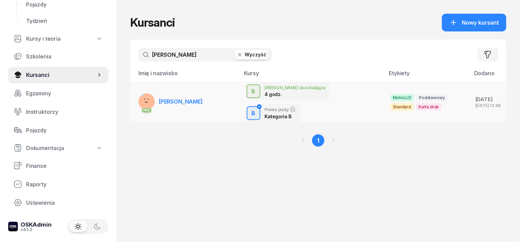
type input "[PERSON_NAME]"
click at [135, 90] on rect at bounding box center [148, 102] width 27 height 27
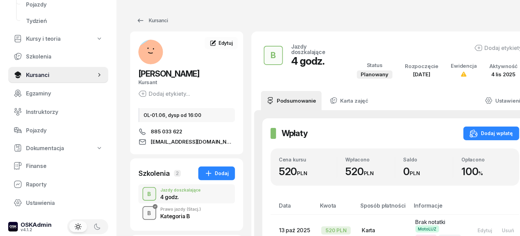
click at [145, 211] on div "B" at bounding box center [149, 213] width 9 height 9
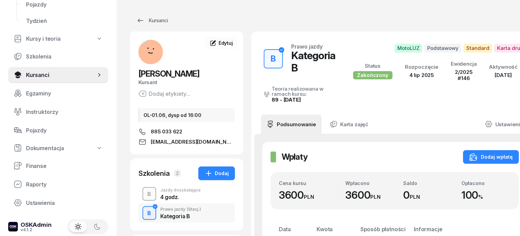
click at [145, 195] on div "B" at bounding box center [149, 194] width 9 height 9
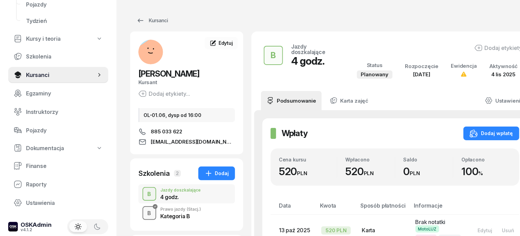
click at [145, 209] on div "B" at bounding box center [149, 213] width 9 height 9
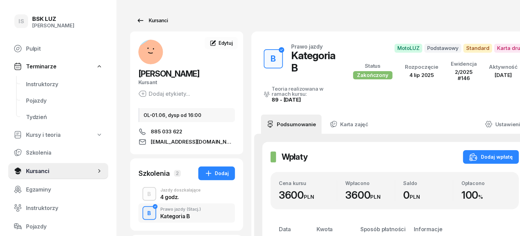
click at [143, 19] on div "Kursanci" at bounding box center [151, 20] width 31 height 8
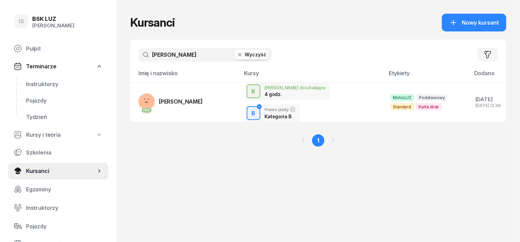
click at [236, 54] on icon "button" at bounding box center [239, 54] width 7 height 7
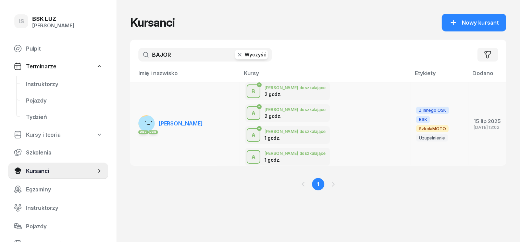
type input "BAJOR"
click at [137, 113] on rect at bounding box center [149, 125] width 24 height 24
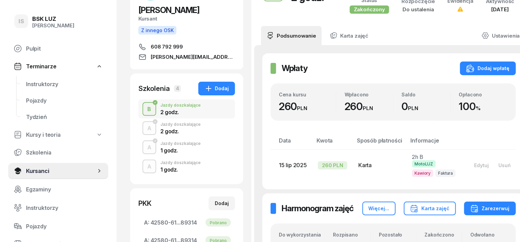
scroll to position [86, 0]
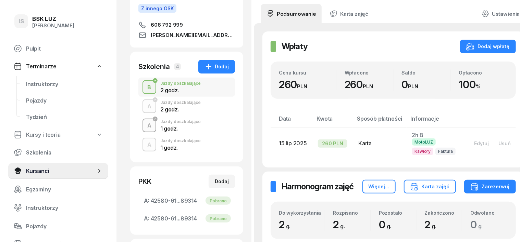
click at [144, 129] on div "A" at bounding box center [149, 125] width 10 height 9
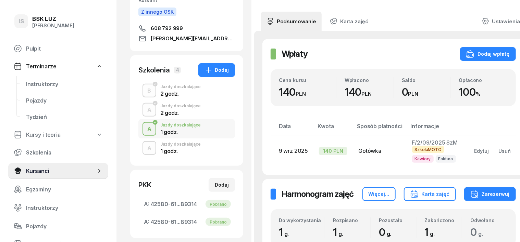
scroll to position [86, 0]
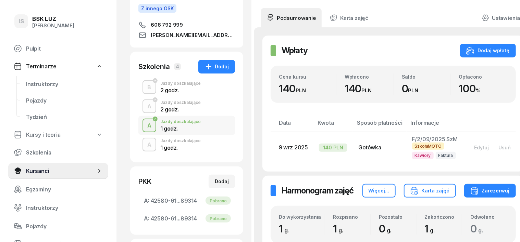
click at [144, 143] on div "A" at bounding box center [149, 144] width 10 height 9
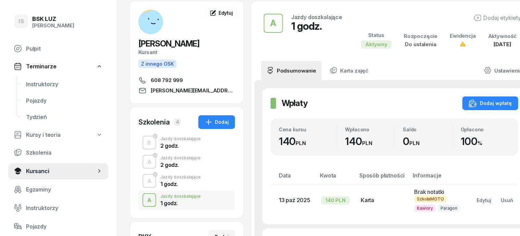
scroll to position [42, 0]
